Goal: Task Accomplishment & Management: Manage account settings

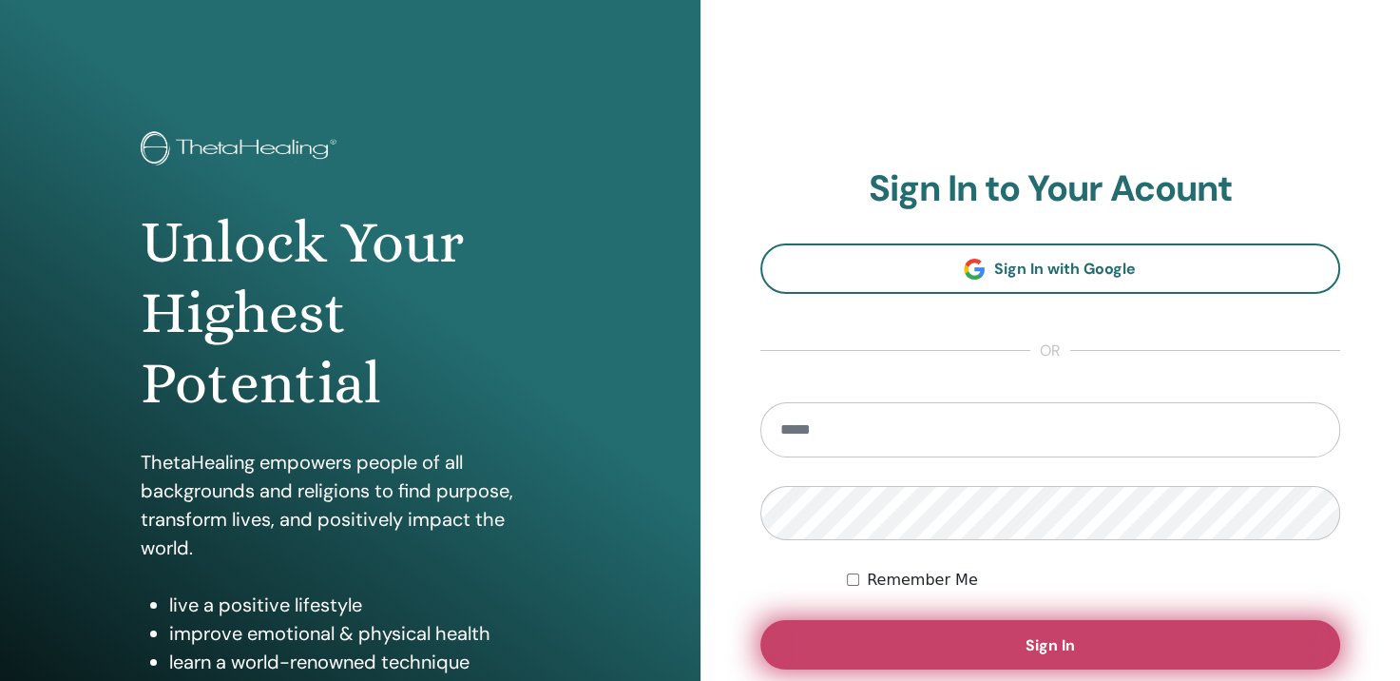
type input "**********"
click at [1011, 643] on button "Sign In" at bounding box center [1050, 644] width 581 height 49
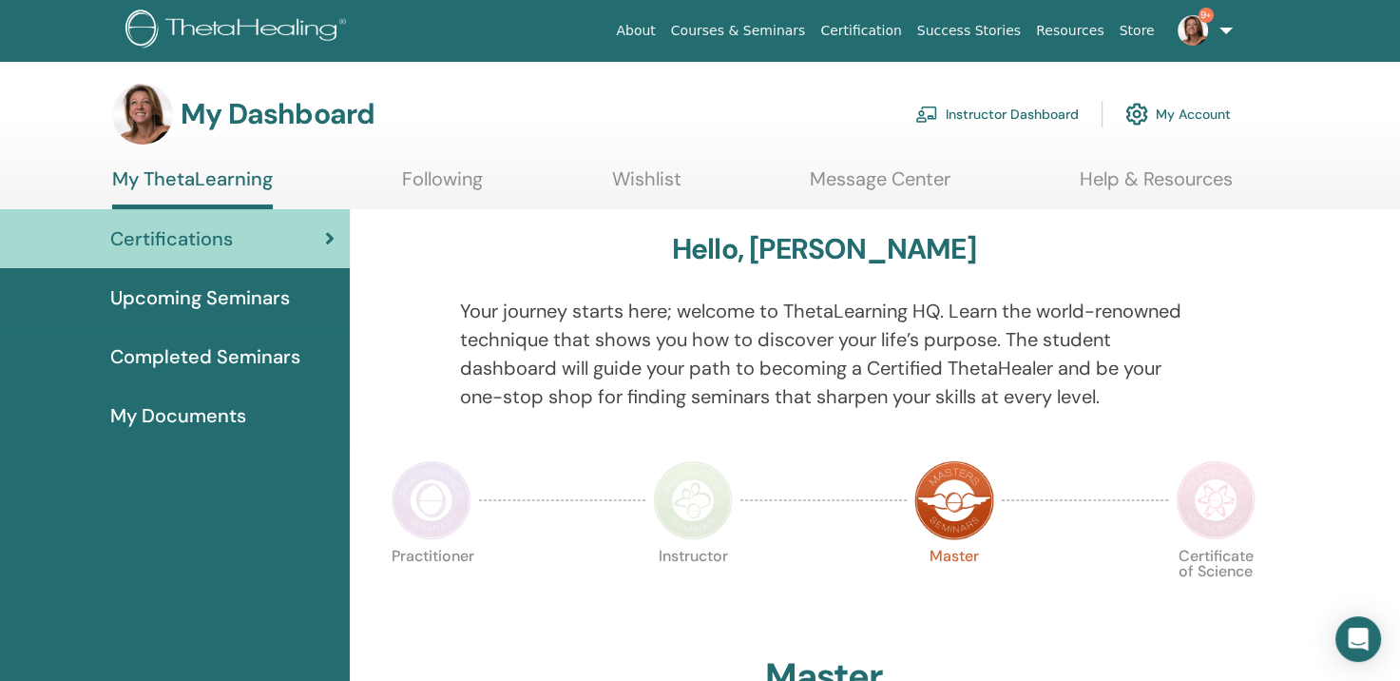
click at [999, 116] on link "Instructor Dashboard" at bounding box center [996, 114] width 163 height 42
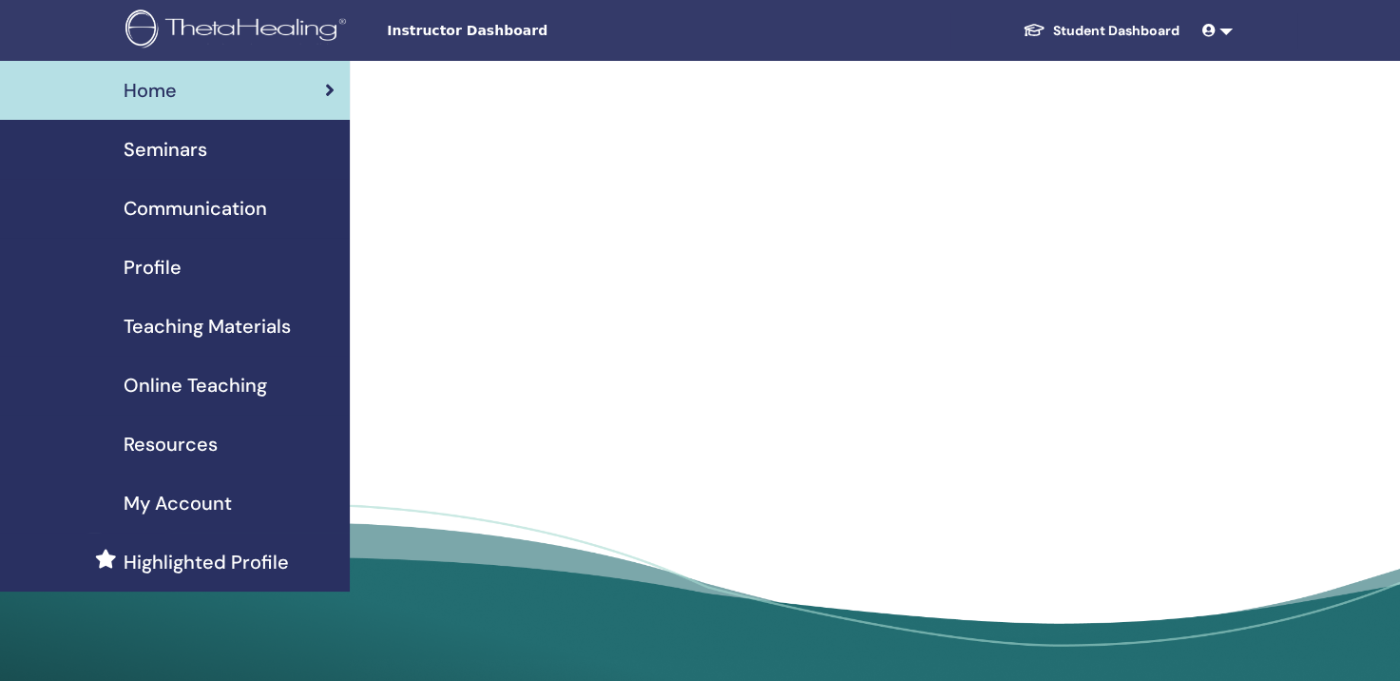
drag, startPoint x: 931, startPoint y: 154, endPoint x: 811, endPoint y: 320, distance: 205.5
click at [814, 319] on div at bounding box center [813, 244] width 832 height 367
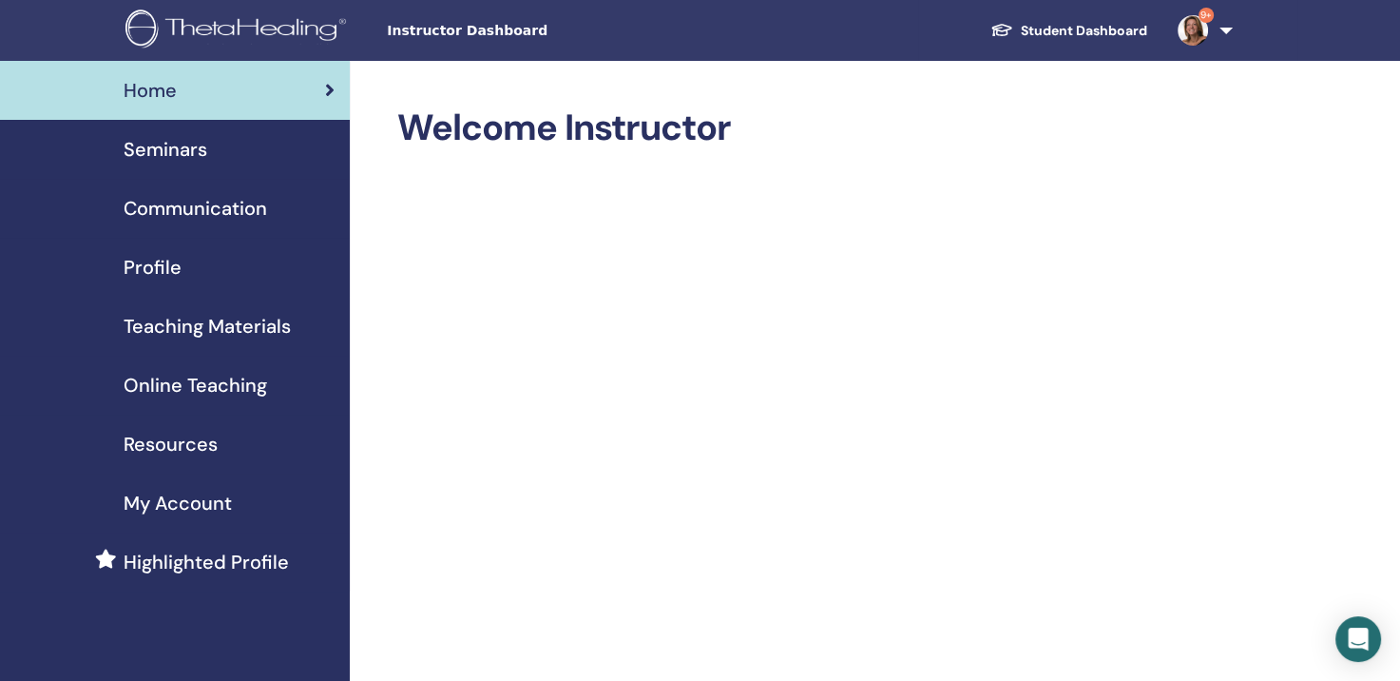
click at [161, 151] on span "Seminars" at bounding box center [166, 149] width 84 height 29
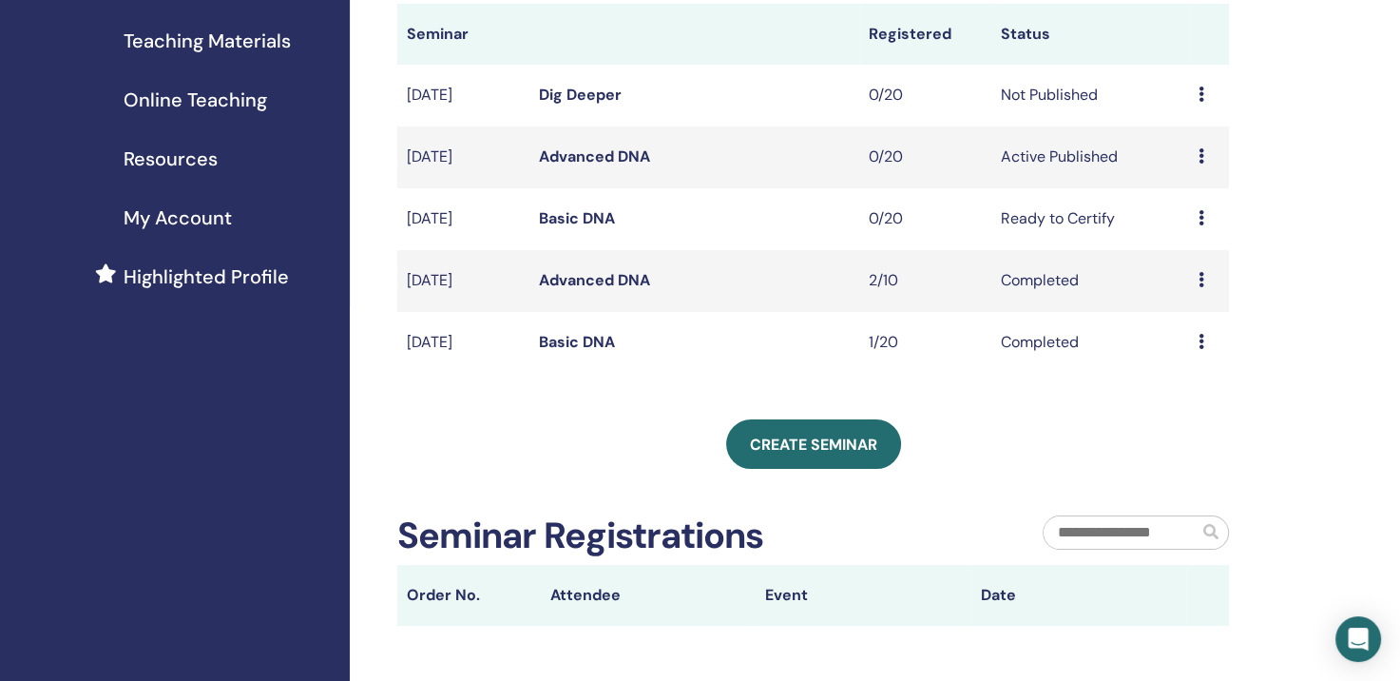
scroll to position [190, 0]
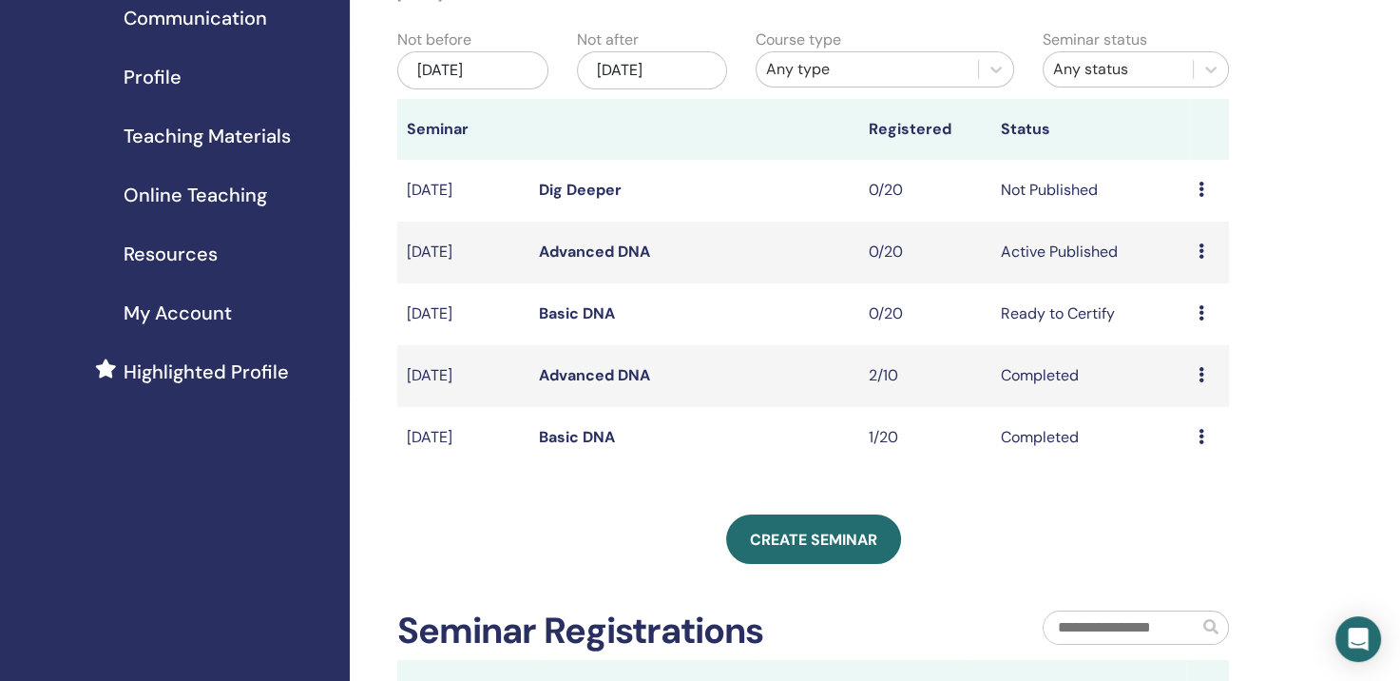
click at [1199, 311] on icon at bounding box center [1202, 312] width 6 height 15
click at [1166, 414] on p "Cancel" at bounding box center [1188, 412] width 72 height 23
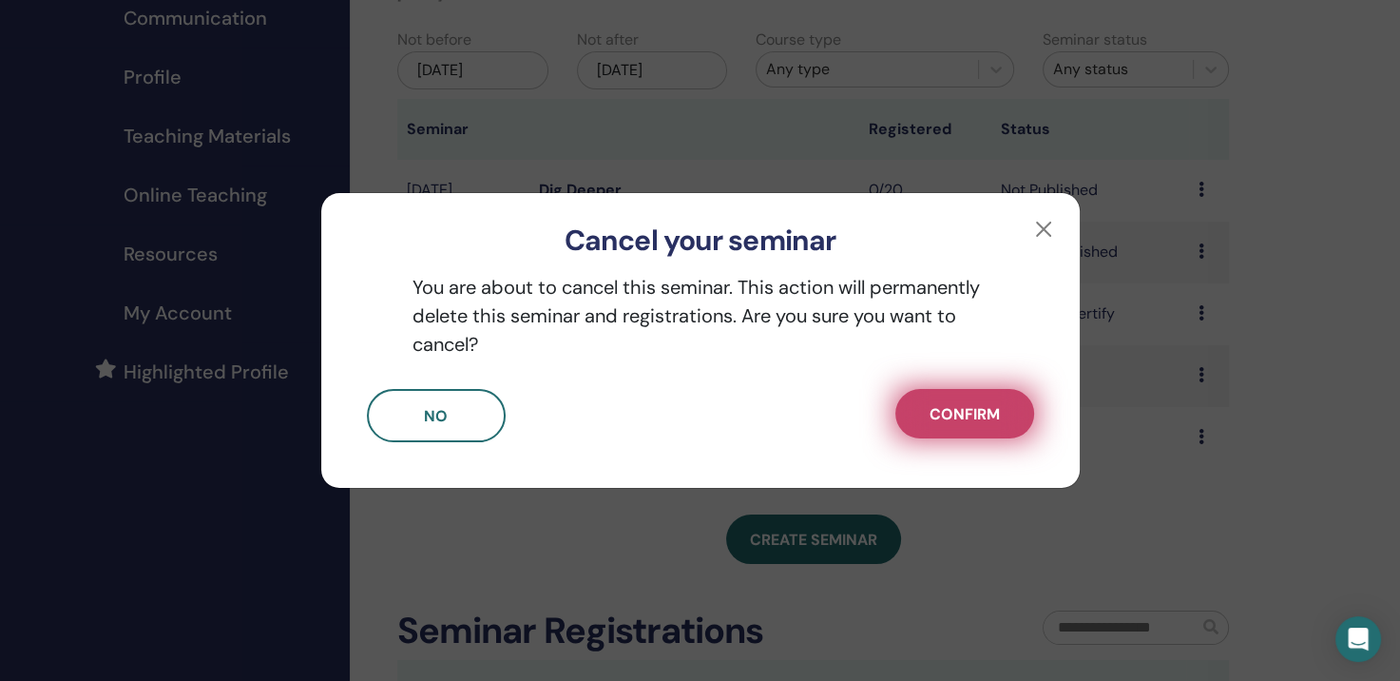
click at [931, 412] on span "Confirm" at bounding box center [965, 414] width 70 height 20
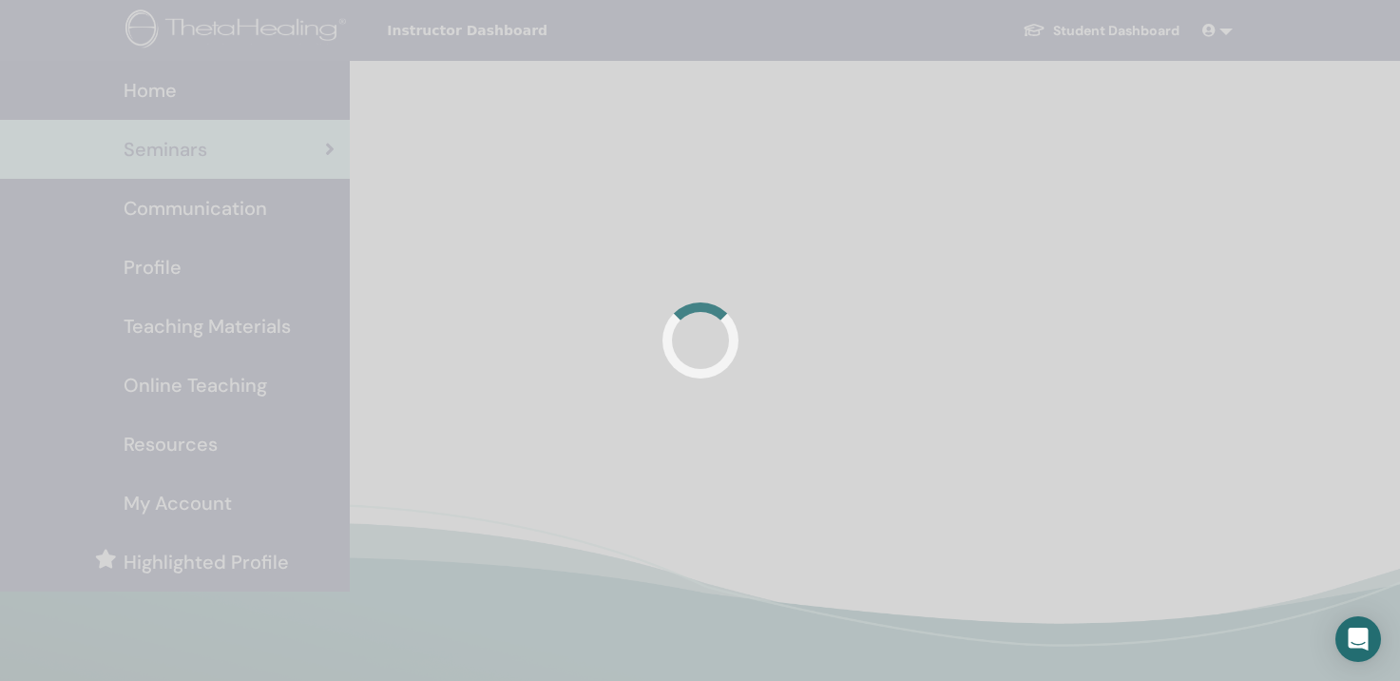
scroll to position [190, 0]
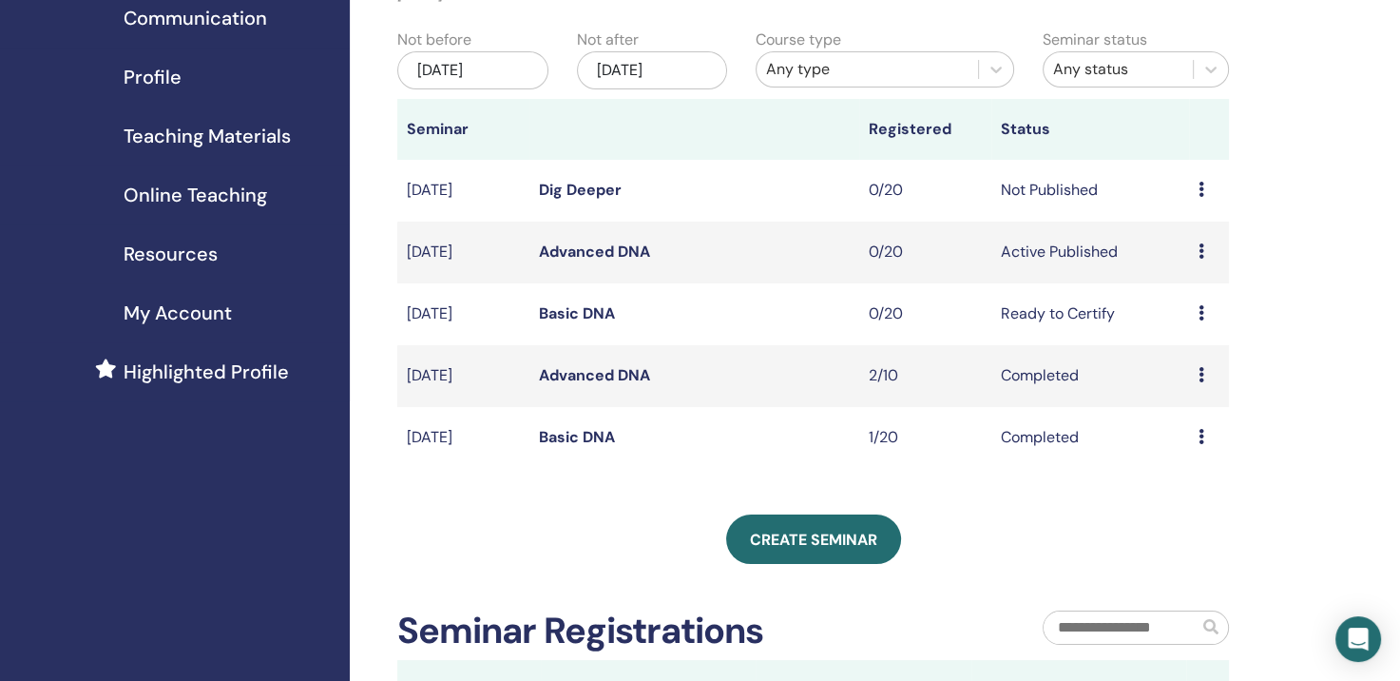
click at [1200, 315] on icon at bounding box center [1202, 312] width 6 height 15
click at [1167, 414] on p "Cancel" at bounding box center [1190, 416] width 72 height 23
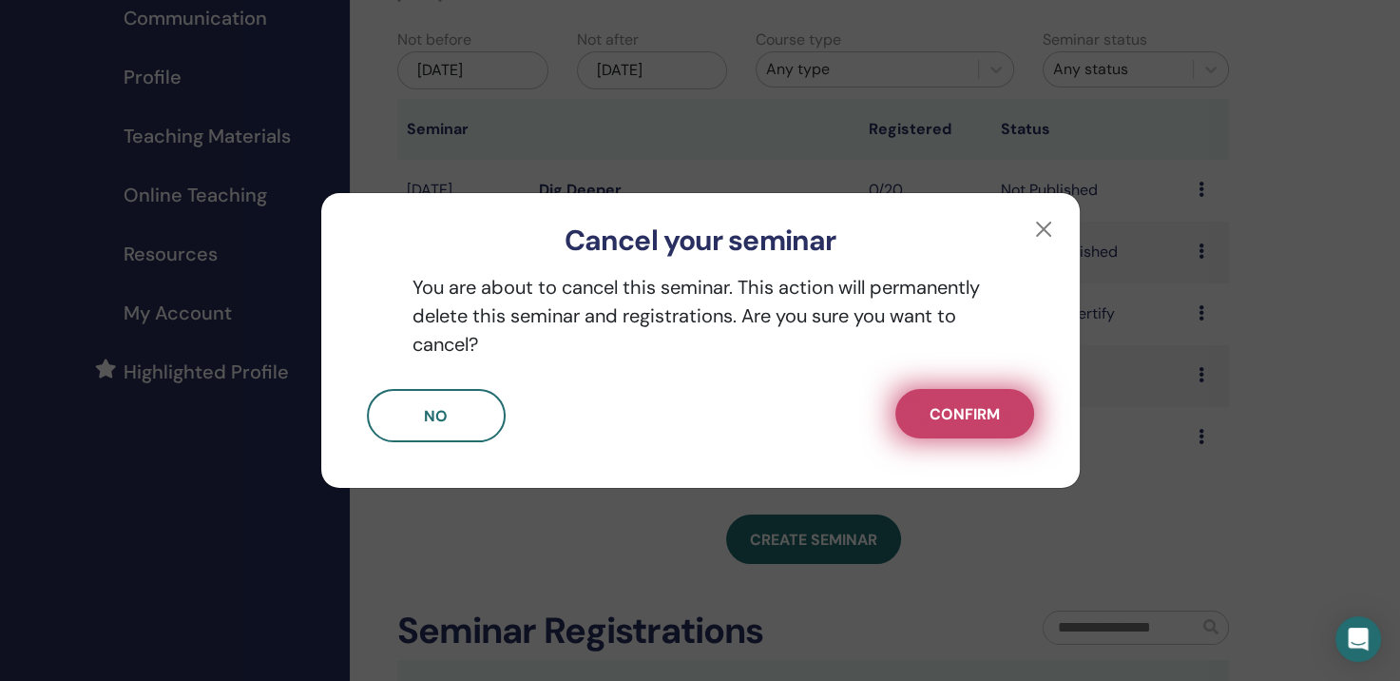
click at [950, 416] on span "Confirm" at bounding box center [965, 414] width 70 height 20
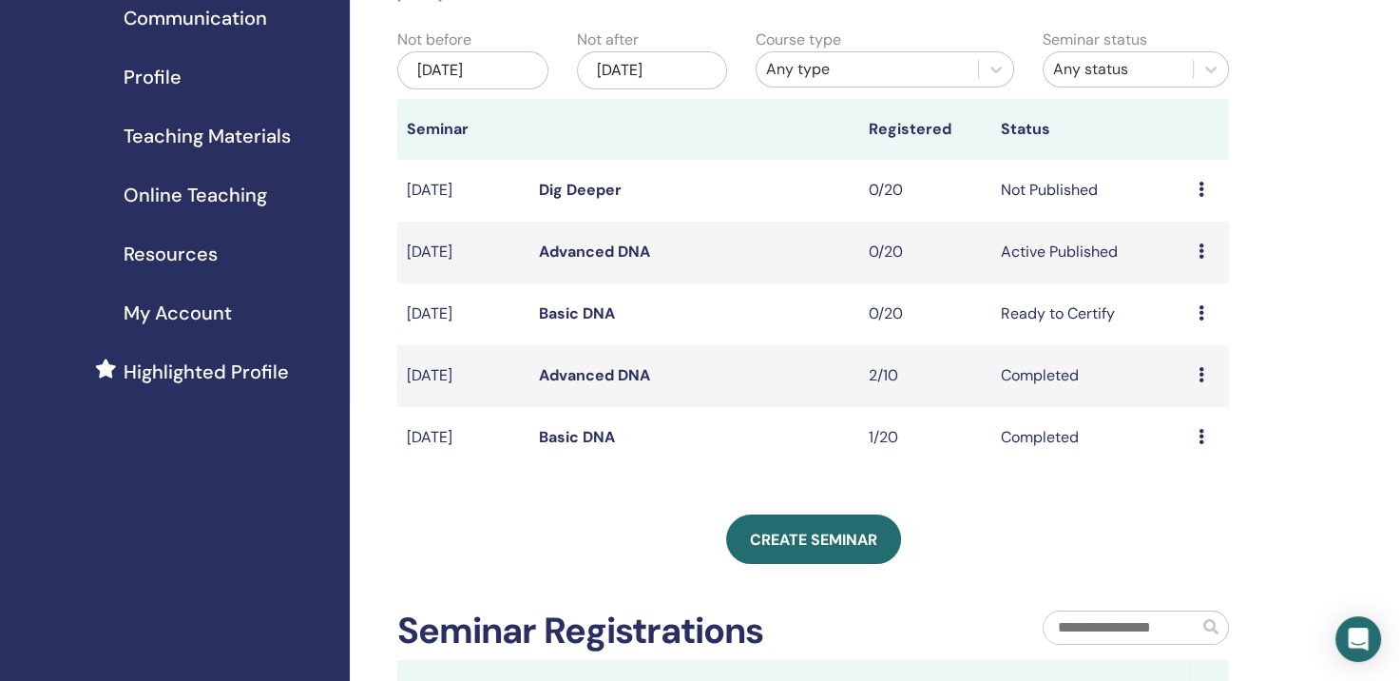
click at [558, 308] on link "Basic DNA" at bounding box center [577, 313] width 76 height 20
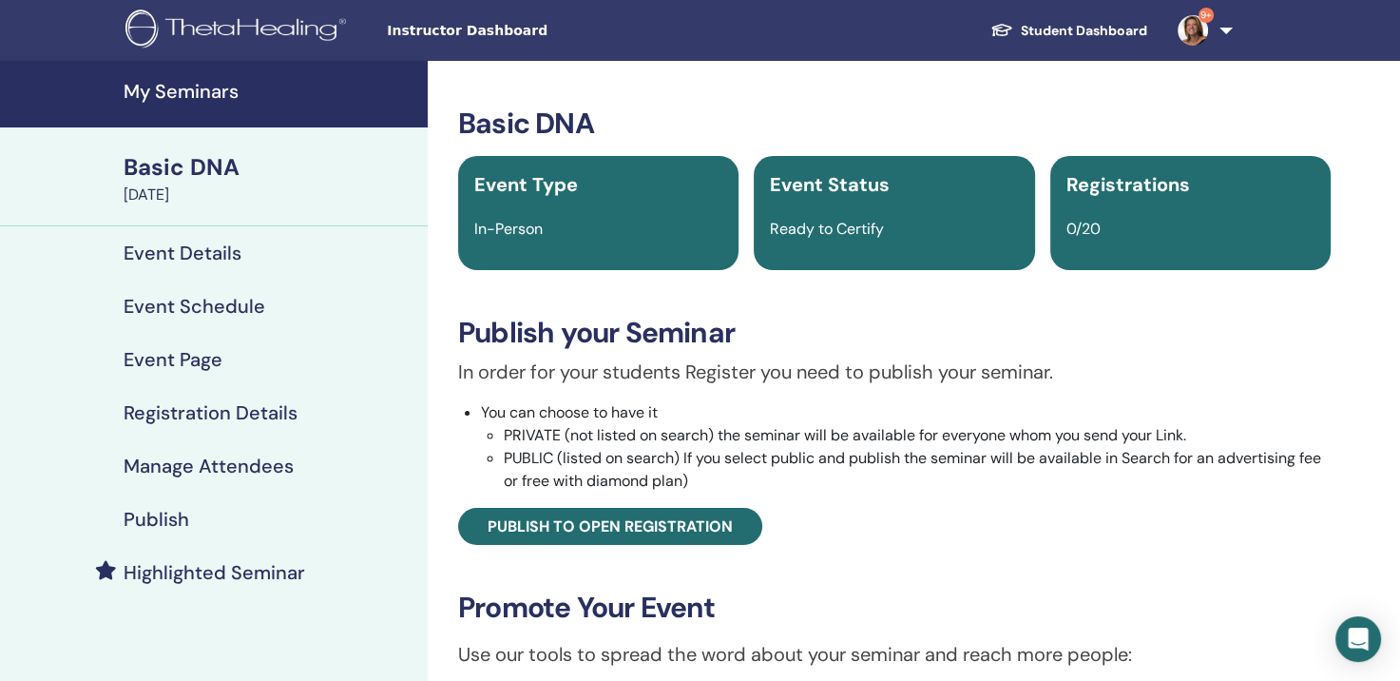
click at [139, 258] on h4 "Event Details" at bounding box center [183, 252] width 118 height 23
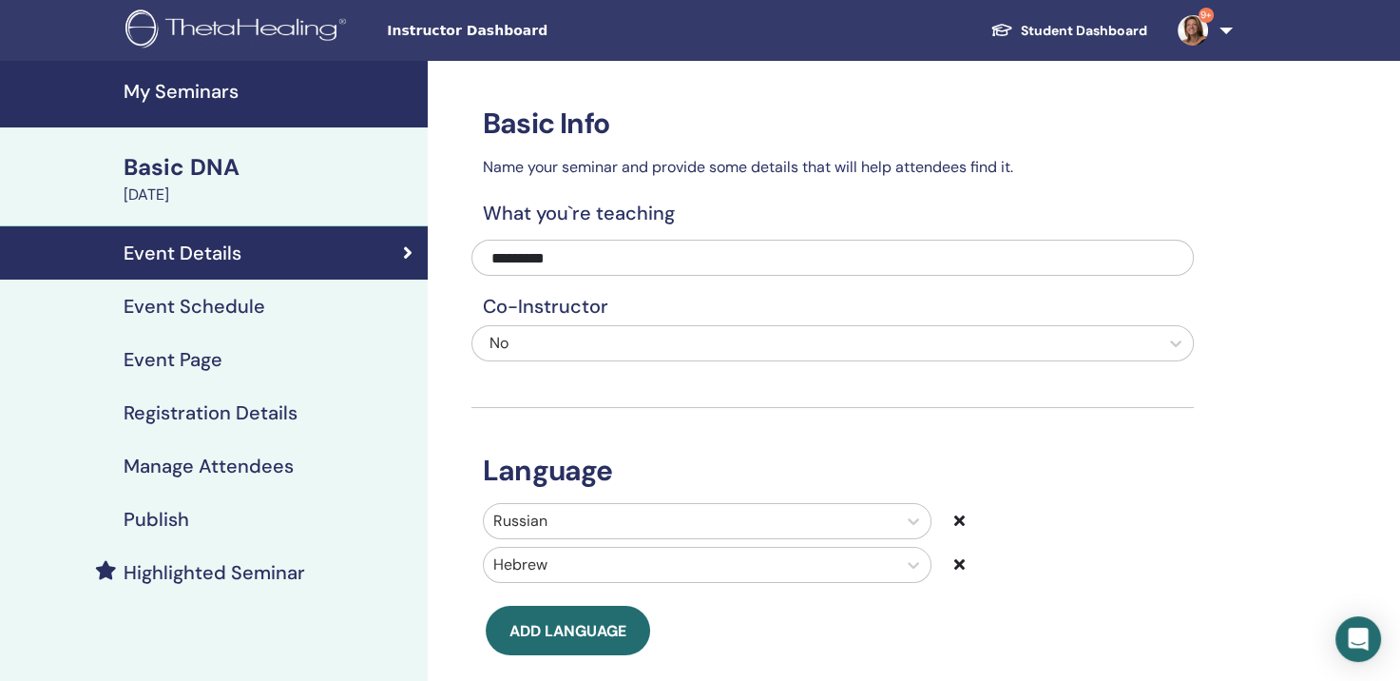
click at [157, 523] on h4 "Publish" at bounding box center [157, 519] width 66 height 23
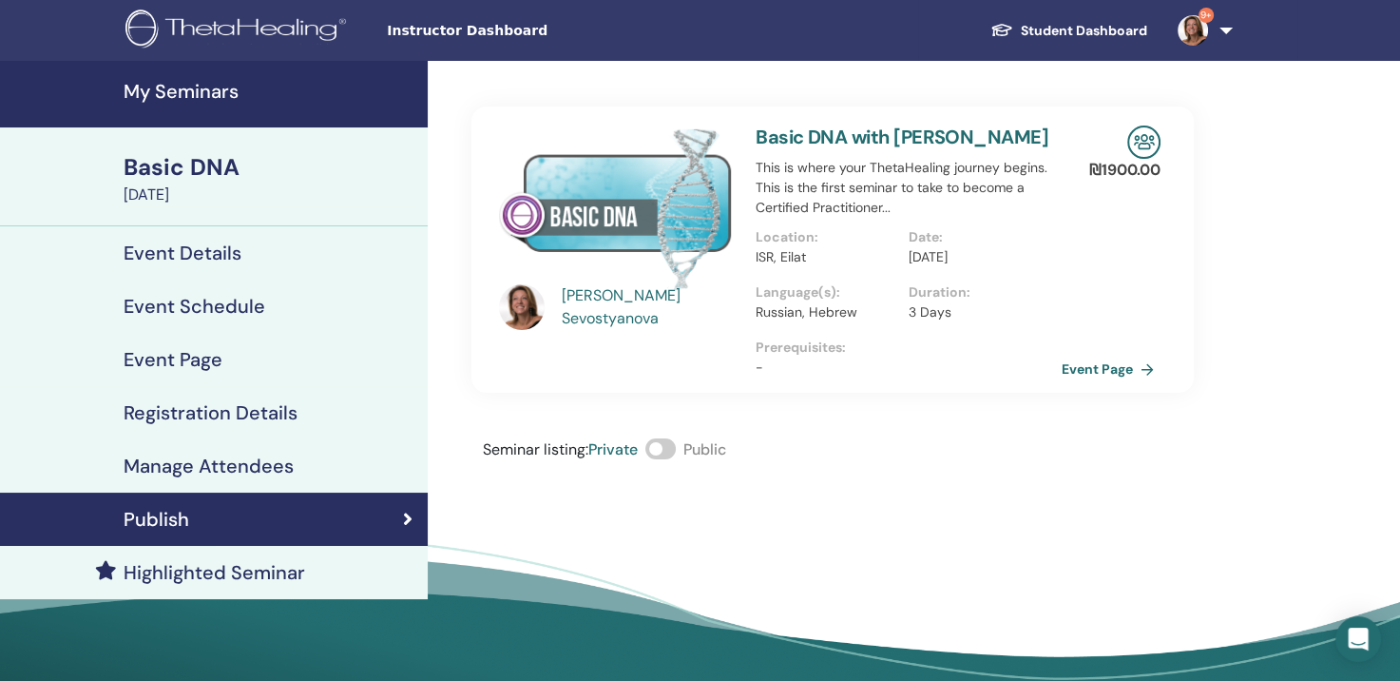
click at [673, 459] on span at bounding box center [660, 448] width 30 height 21
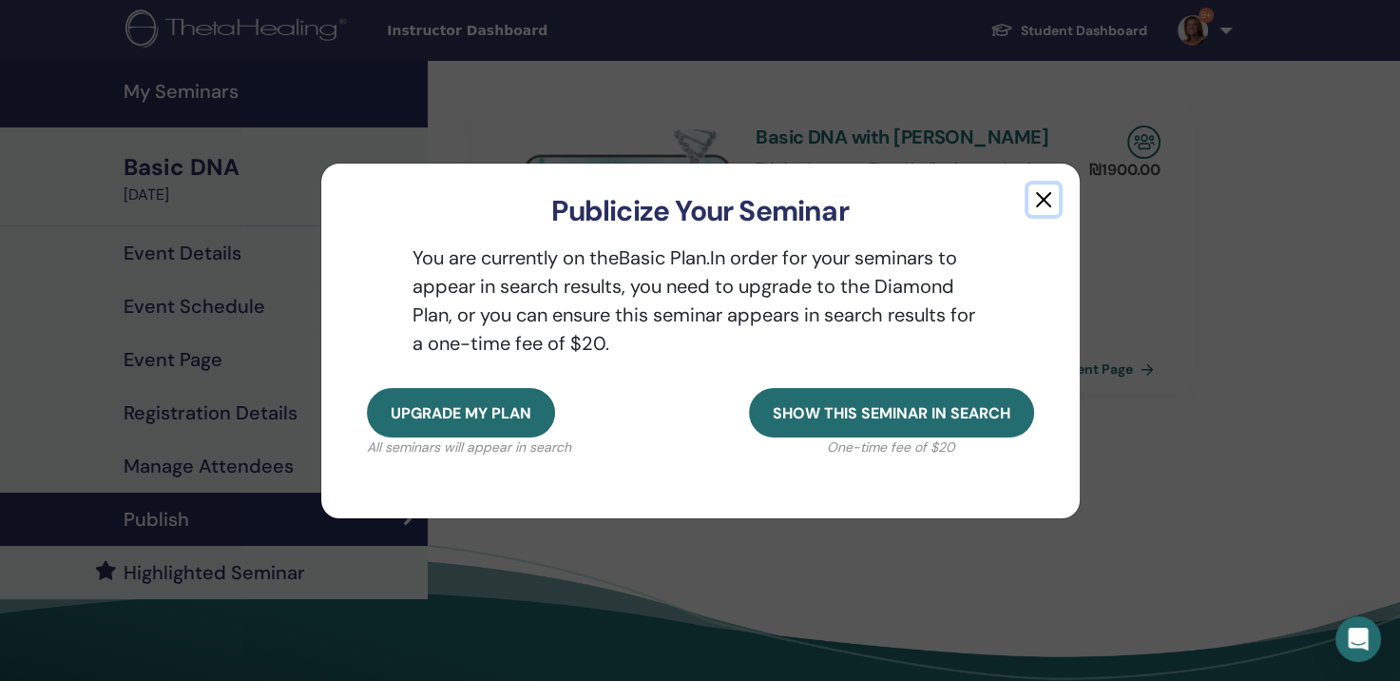
click at [1049, 196] on button "button" at bounding box center [1043, 199] width 30 height 30
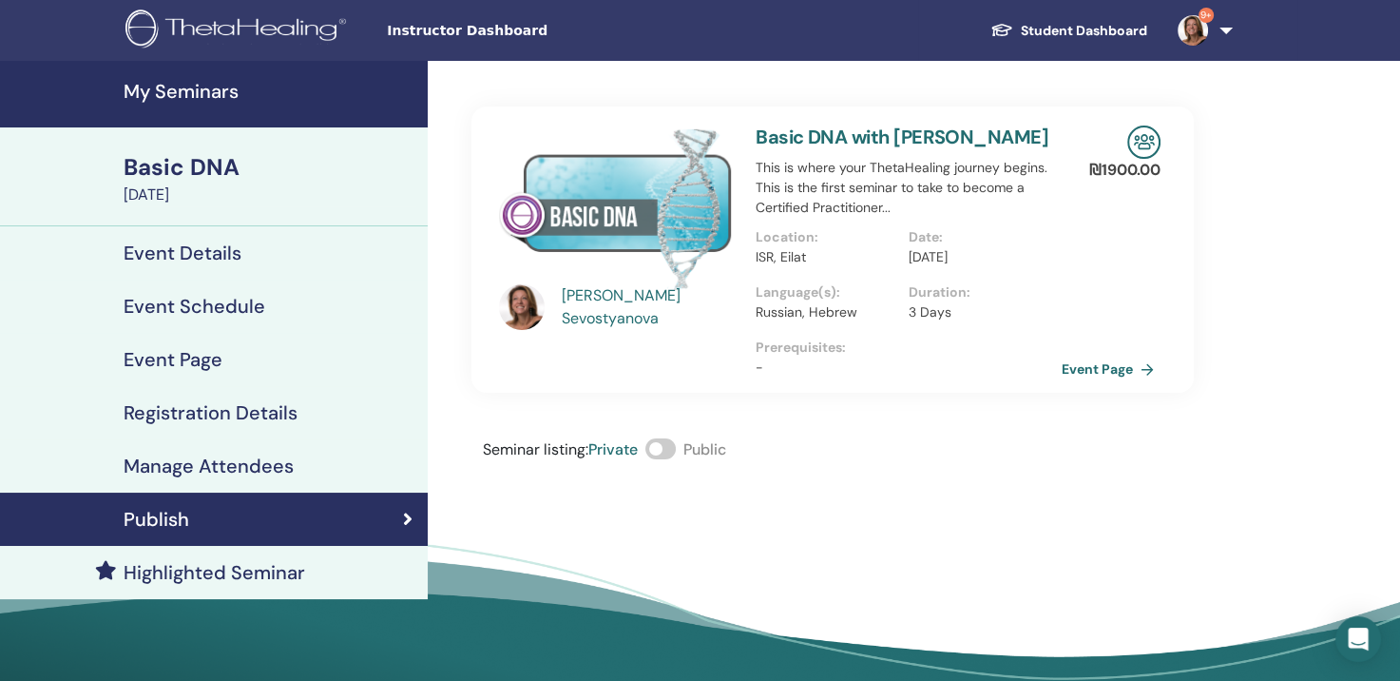
click at [198, 468] on h4 "Manage Attendees" at bounding box center [209, 465] width 170 height 23
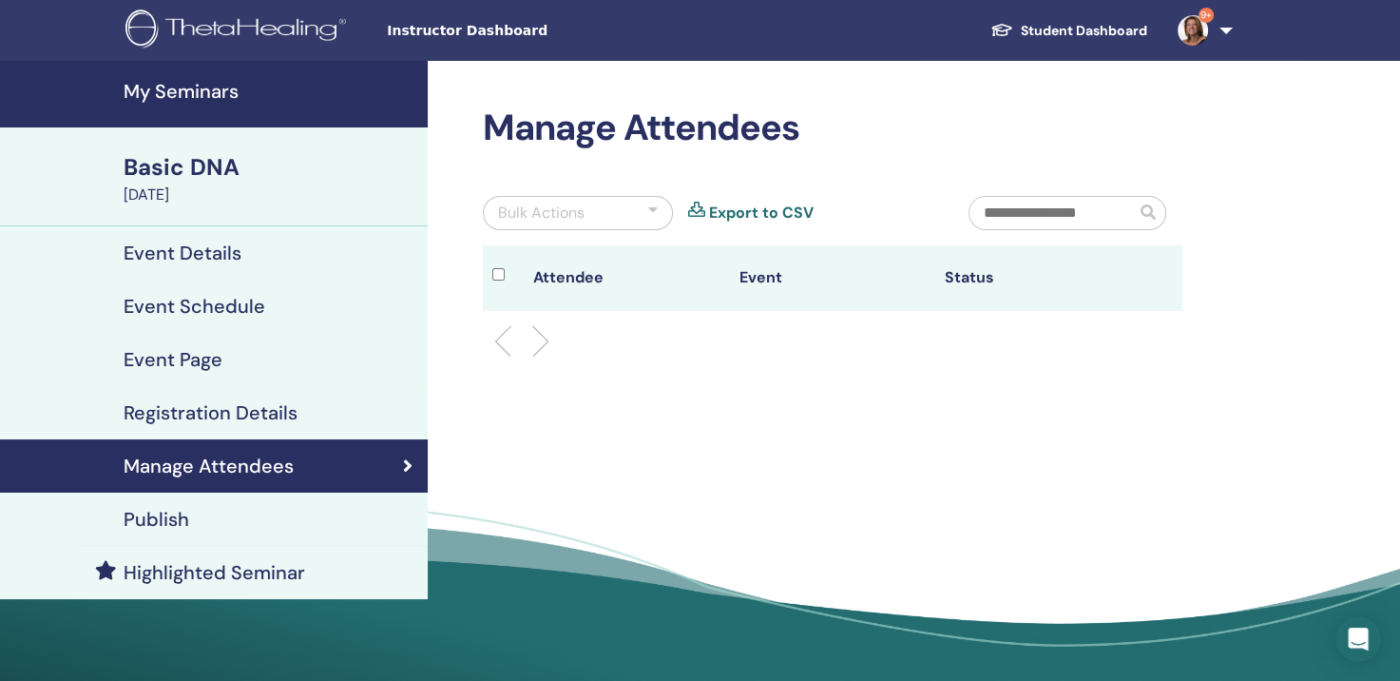
click at [201, 415] on h4 "Registration Details" at bounding box center [211, 412] width 174 height 23
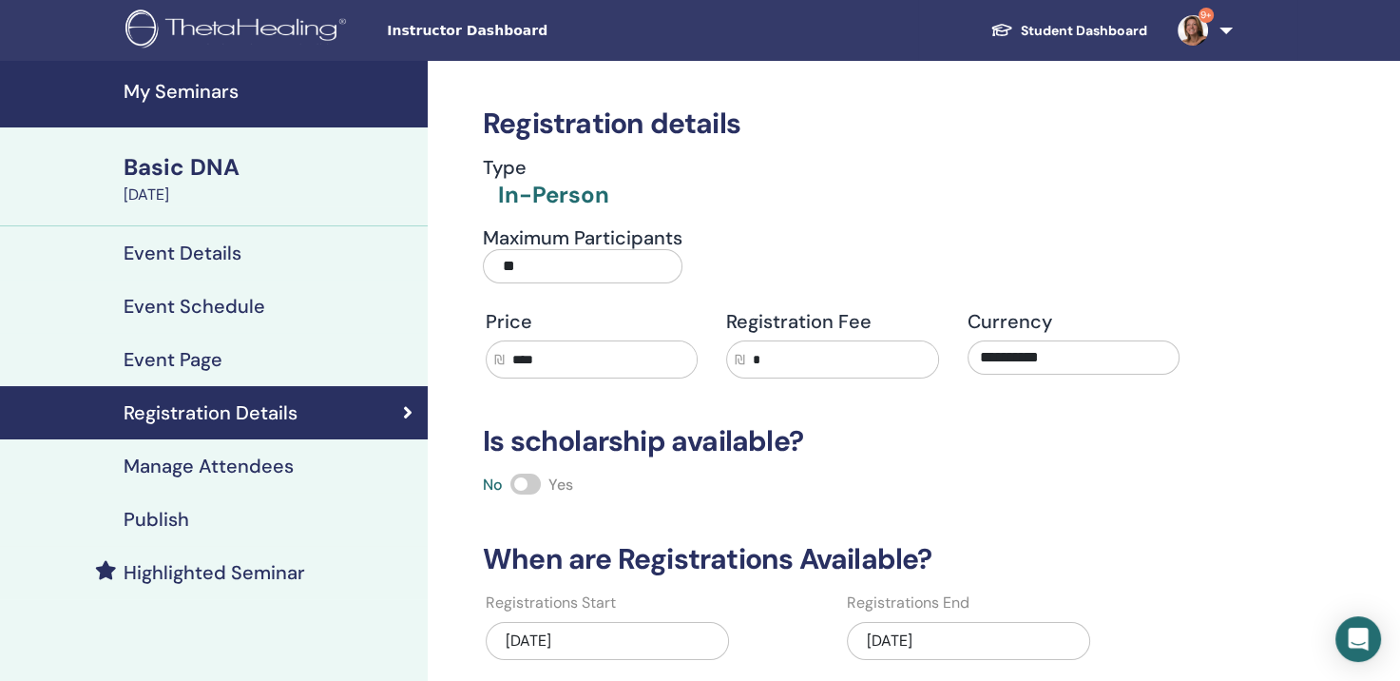
click at [197, 174] on div "Basic DNA" at bounding box center [270, 167] width 293 height 32
